Goal: Download file/media

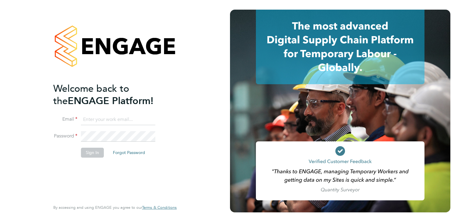
type input "[EMAIL_ADDRESS][PERSON_NAME][DOMAIN_NAME]"
click at [94, 154] on button "Sign In" at bounding box center [92, 153] width 23 height 10
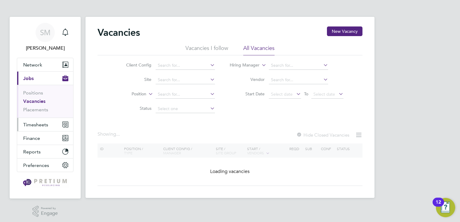
click at [48, 128] on button "Timesheets" at bounding box center [45, 124] width 56 height 13
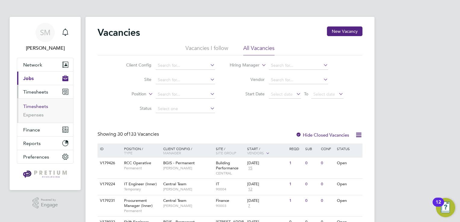
click at [35, 108] on link "Timesheets" at bounding box center [35, 106] width 25 height 6
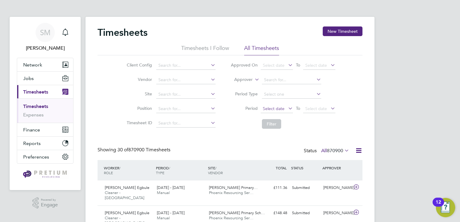
click at [269, 108] on span "Select date" at bounding box center [274, 108] width 22 height 5
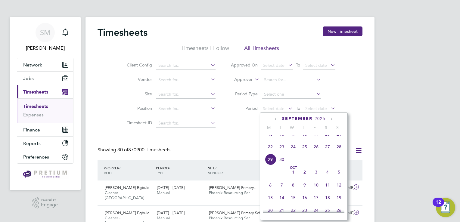
click at [270, 151] on span "22" at bounding box center [269, 146] width 11 height 11
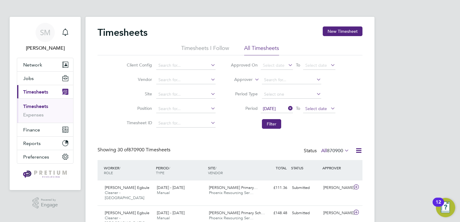
click at [320, 107] on span "Select date" at bounding box center [316, 108] width 22 height 5
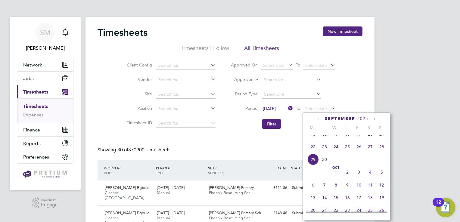
click at [383, 152] on span "28" at bounding box center [381, 146] width 11 height 11
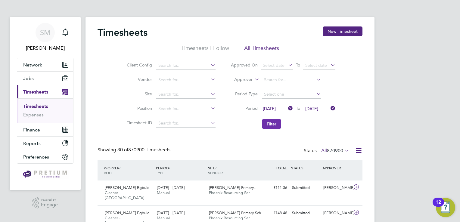
click at [277, 126] on button "Filter" at bounding box center [271, 124] width 19 height 10
click at [357, 149] on icon at bounding box center [359, 151] width 8 height 8
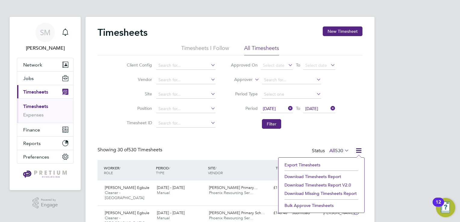
click at [322, 183] on li "Download Timesheets Report v2.0" at bounding box center [321, 185] width 80 height 8
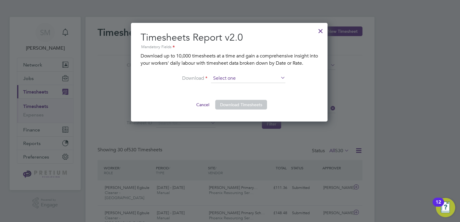
click at [255, 76] on input at bounding box center [248, 78] width 74 height 9
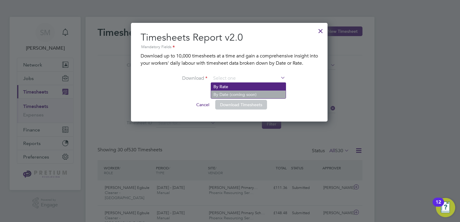
click at [245, 86] on li "By Rate" at bounding box center [248, 87] width 75 height 8
type input "By Rate"
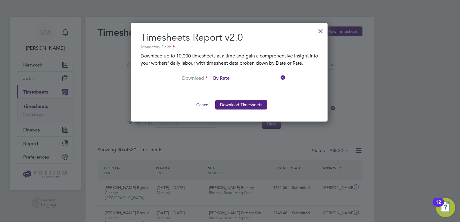
click at [234, 107] on button "Download Timesheets" at bounding box center [241, 105] width 52 height 10
